Goal: Task Accomplishment & Management: Complete application form

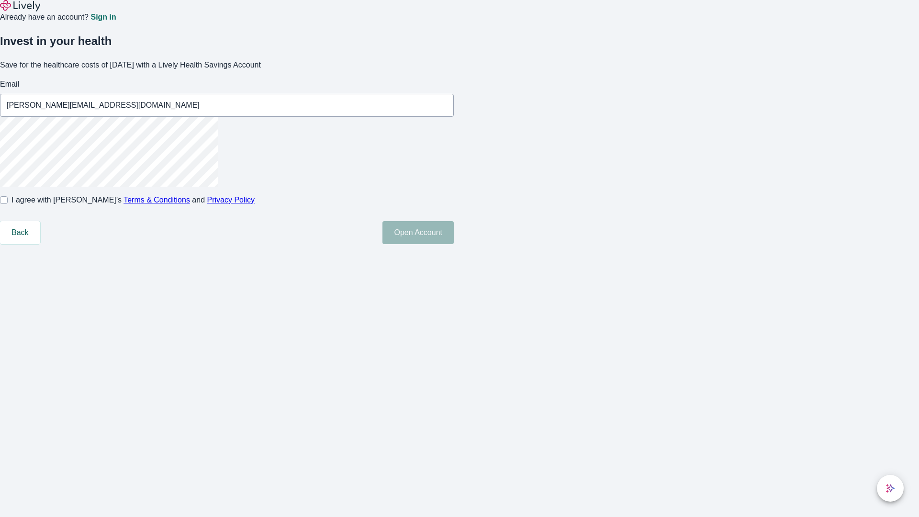
click at [8, 204] on input "I agree with Lively’s Terms & Conditions and Privacy Policy" at bounding box center [4, 200] width 8 height 8
checkbox input "true"
click at [454, 244] on button "Open Account" at bounding box center [417, 232] width 71 height 23
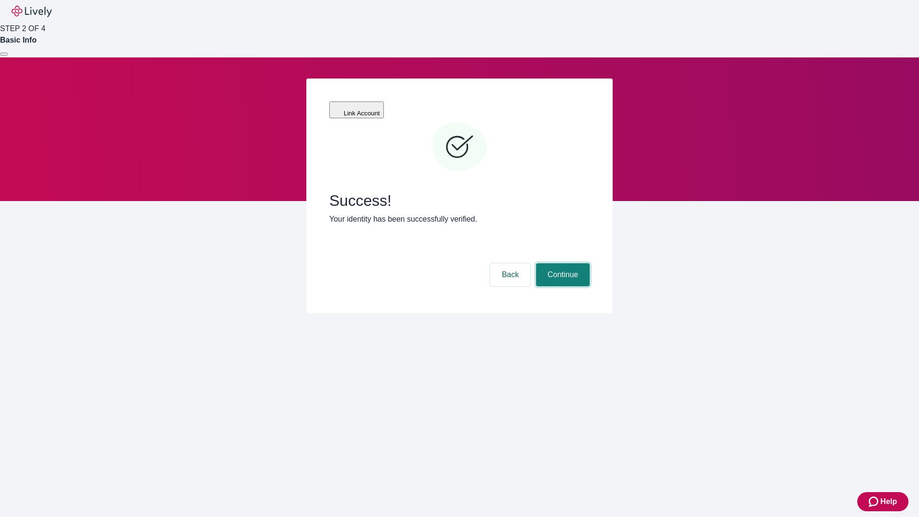
click at [561, 263] on button "Continue" at bounding box center [563, 274] width 54 height 23
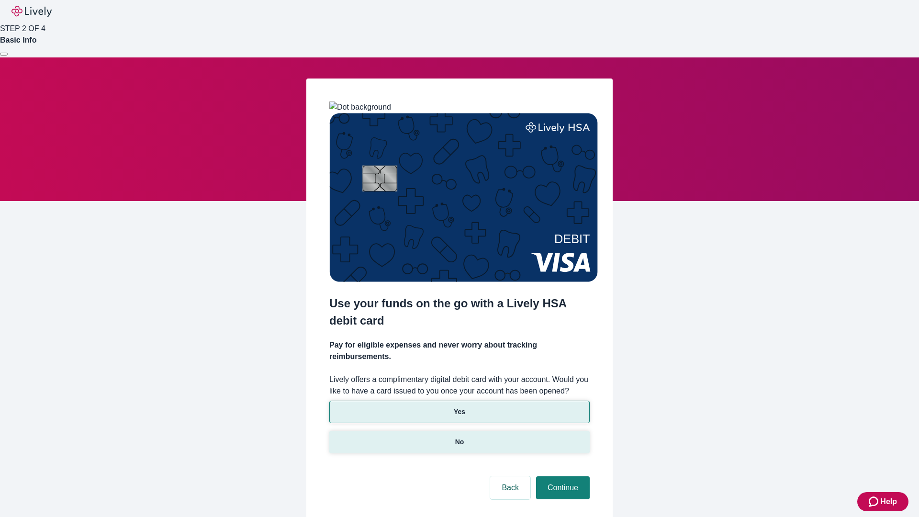
click at [459, 437] on p "No" at bounding box center [459, 442] width 9 height 10
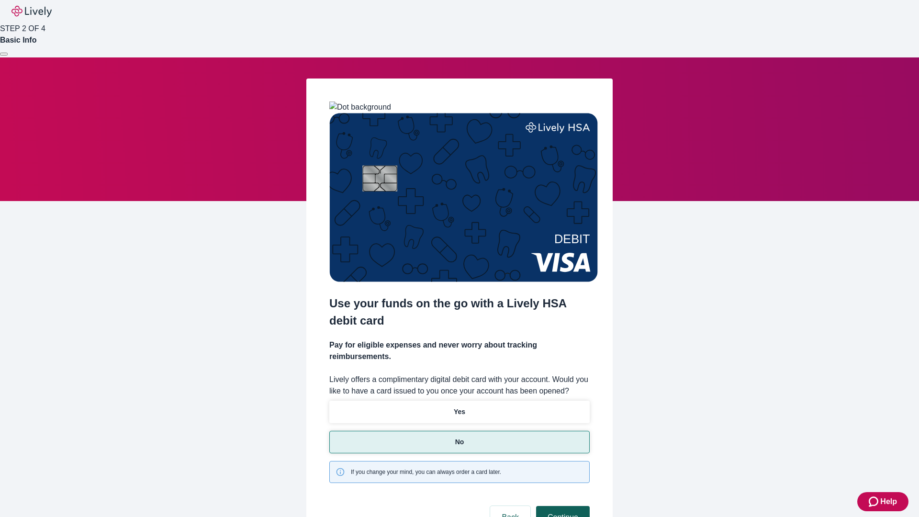
click at [561, 506] on button "Continue" at bounding box center [563, 517] width 54 height 23
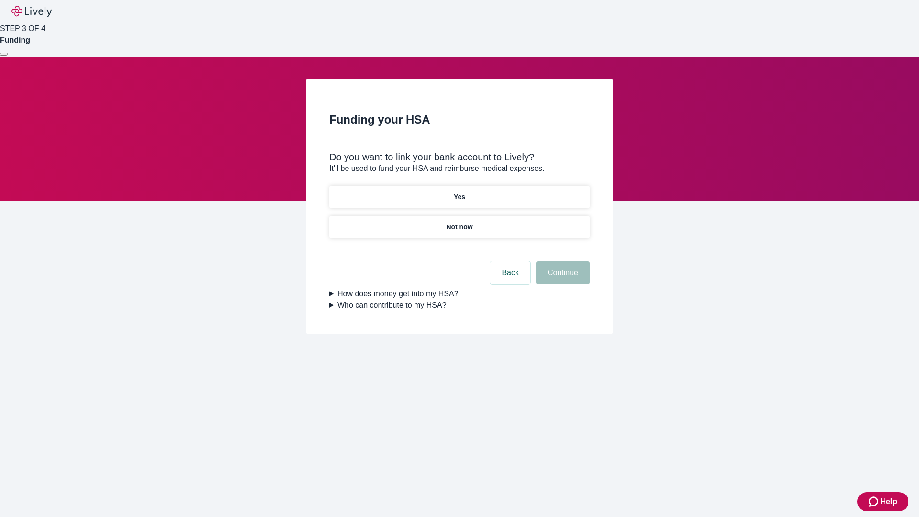
click at [459, 192] on p "Yes" at bounding box center [459, 197] width 11 height 10
click at [561, 261] on button "Continue" at bounding box center [563, 272] width 54 height 23
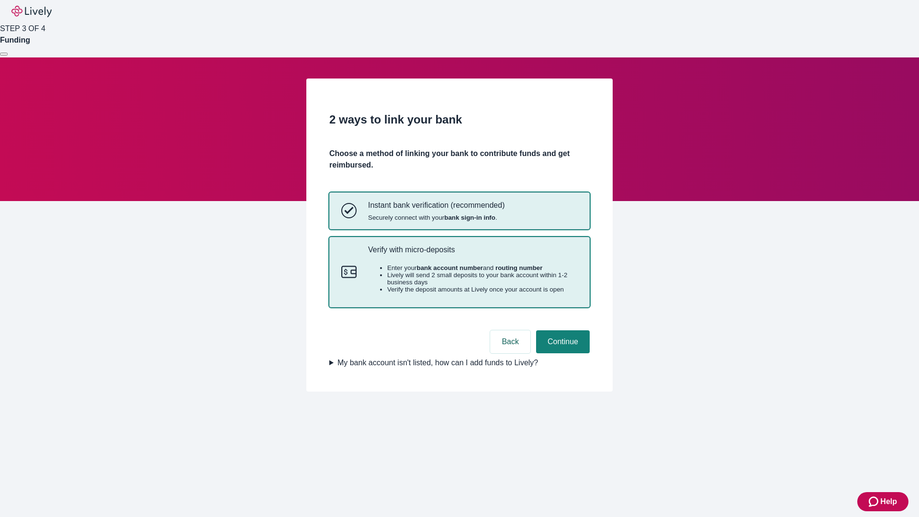
click at [472, 254] on p "Verify with micro-deposits" at bounding box center [473, 249] width 210 height 9
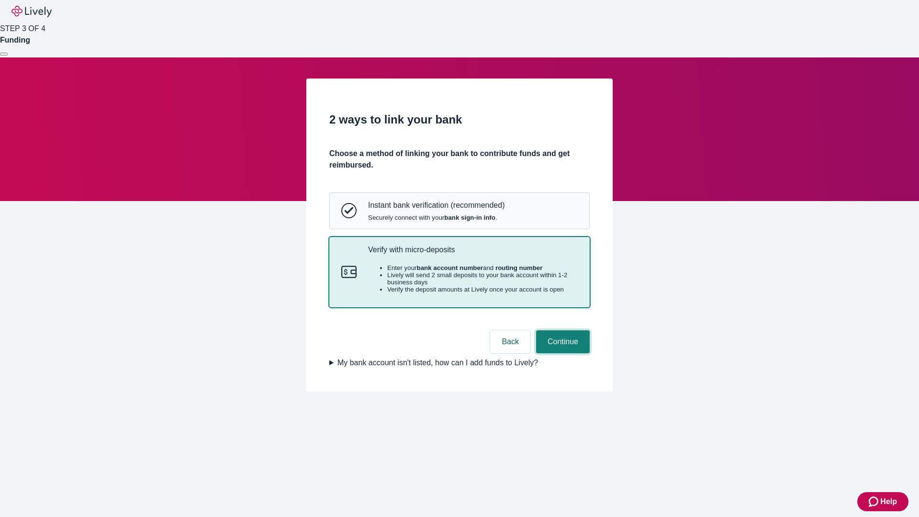
click at [561, 353] on button "Continue" at bounding box center [563, 341] width 54 height 23
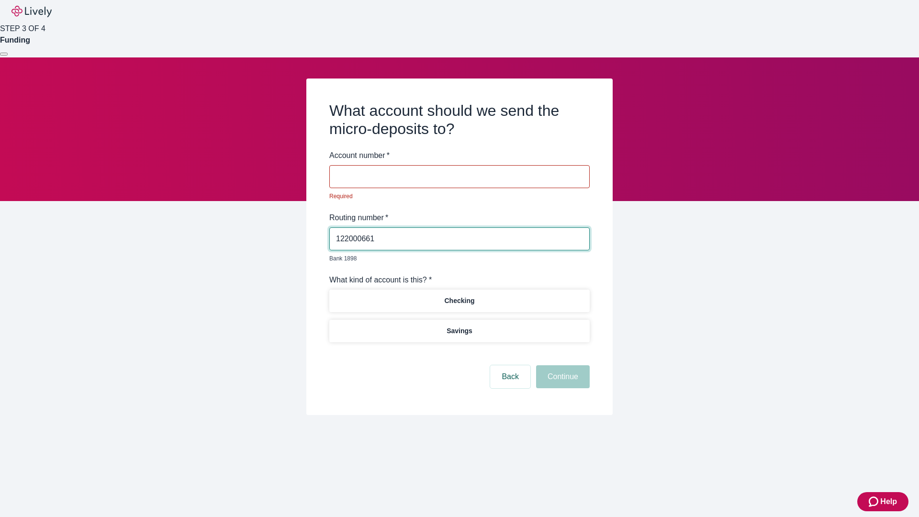
type input "122000661"
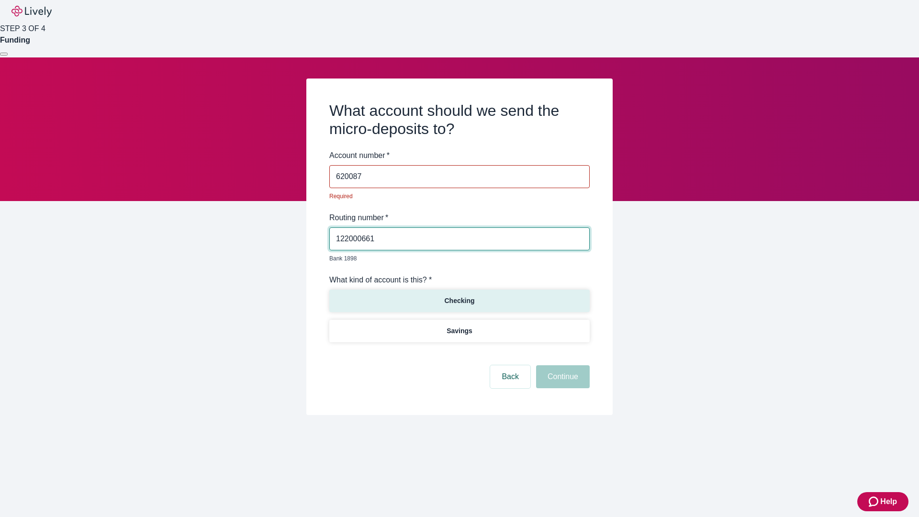
type input "620087"
click at [459, 296] on p "Checking" at bounding box center [459, 301] width 30 height 10
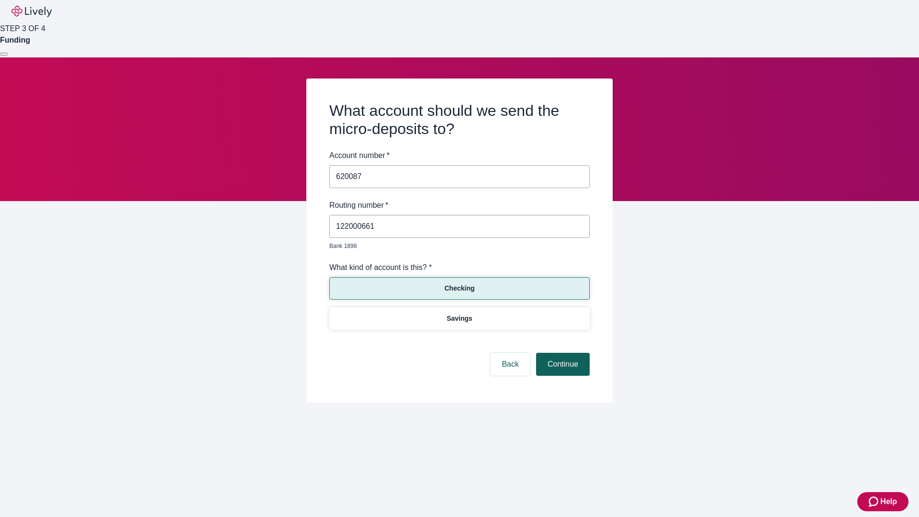
click at [561, 353] on button "Continue" at bounding box center [563, 364] width 54 height 23
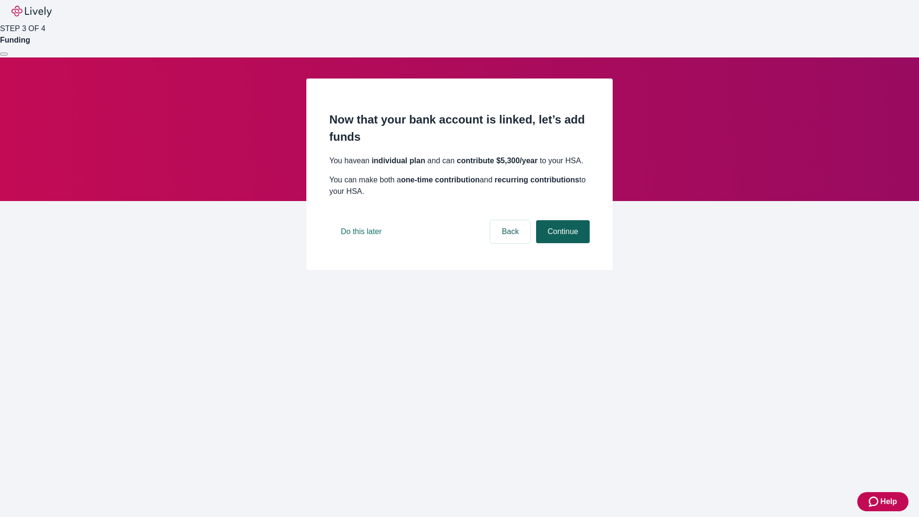
click at [561, 243] on button "Continue" at bounding box center [563, 231] width 54 height 23
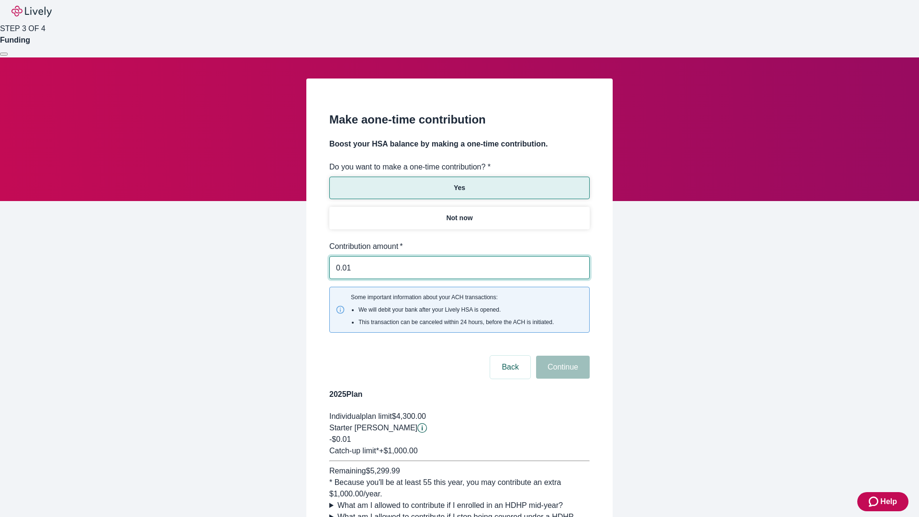
type input "0.01"
click at [561, 355] on button "Continue" at bounding box center [563, 366] width 54 height 23
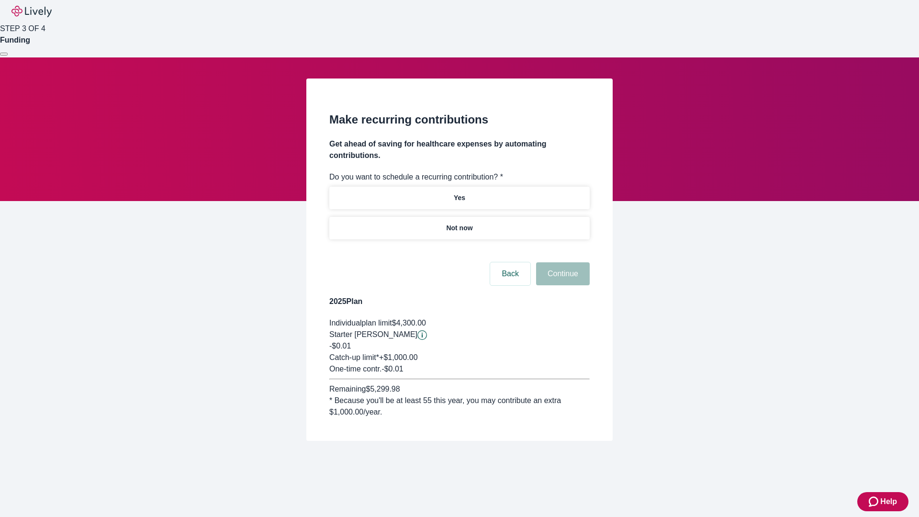
click at [459, 223] on p "Not now" at bounding box center [459, 228] width 26 height 10
click at [561, 262] on button "Continue" at bounding box center [563, 273] width 54 height 23
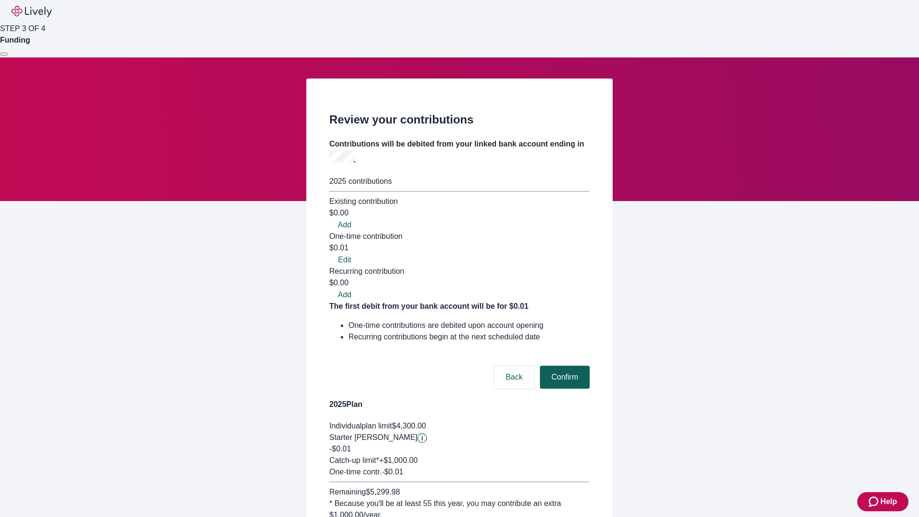
click at [563, 365] on button "Confirm" at bounding box center [565, 376] width 50 height 23
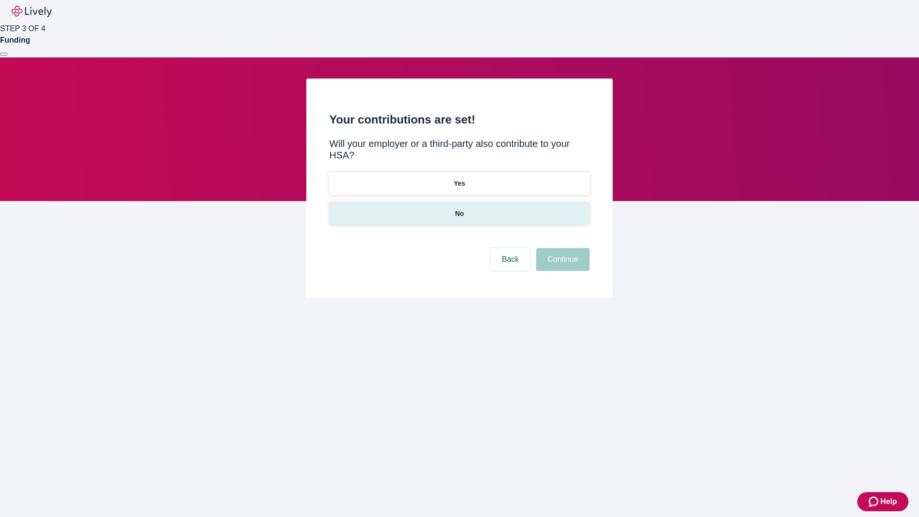
click at [459, 209] on p "No" at bounding box center [459, 214] width 9 height 10
click at [561, 248] on button "Continue" at bounding box center [563, 259] width 54 height 23
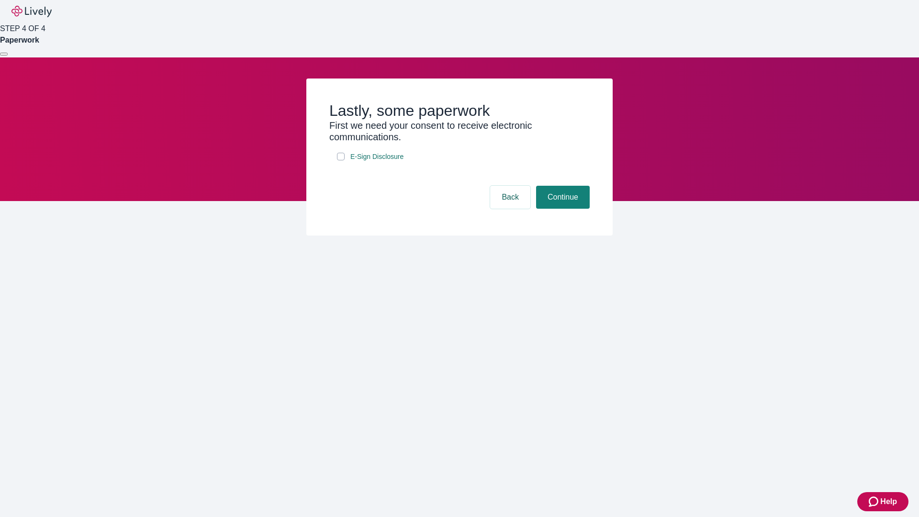
click at [341, 160] on input "E-Sign Disclosure" at bounding box center [341, 157] width 8 height 8
checkbox input "true"
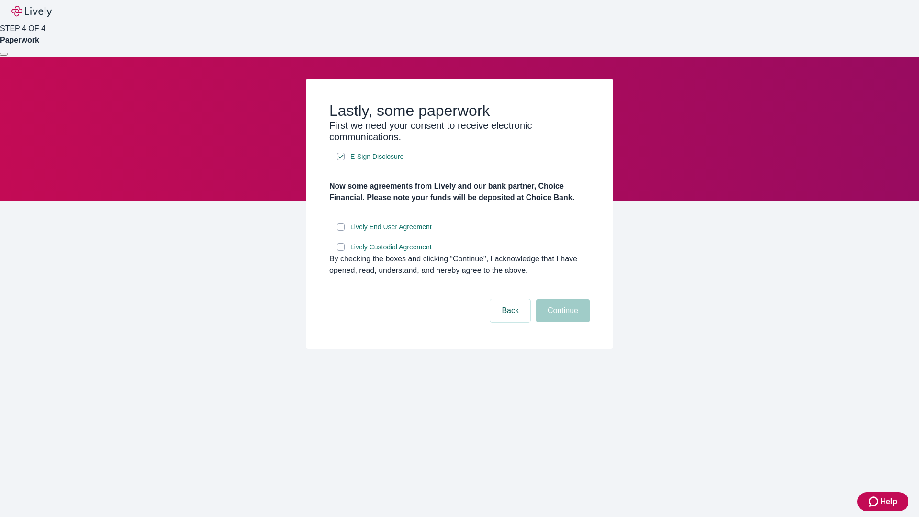
click at [341, 231] on input "Lively End User Agreement" at bounding box center [341, 227] width 8 height 8
checkbox input "true"
click at [341, 251] on input "Lively Custodial Agreement" at bounding box center [341, 247] width 8 height 8
checkbox input "true"
click at [561, 322] on button "Continue" at bounding box center [563, 310] width 54 height 23
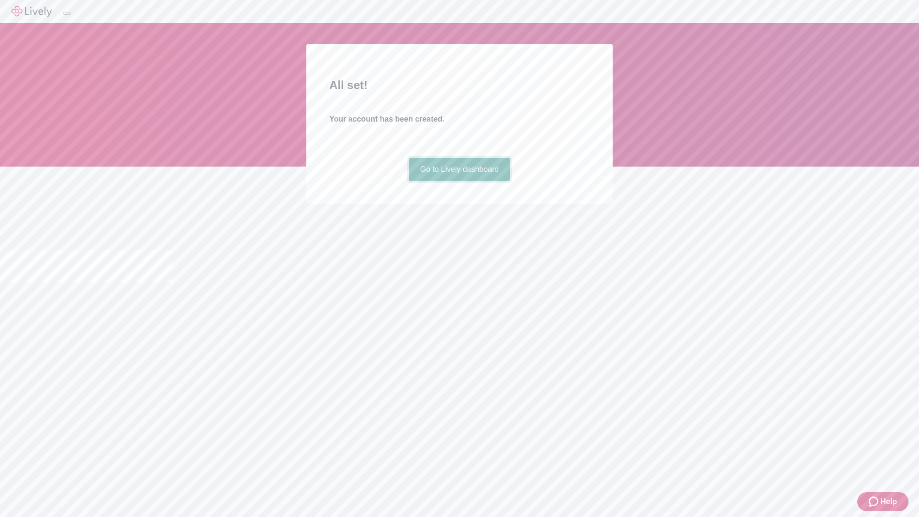
click at [459, 181] on link "Go to Lively dashboard" at bounding box center [460, 169] width 102 height 23
